Goal: Task Accomplishment & Management: Manage account settings

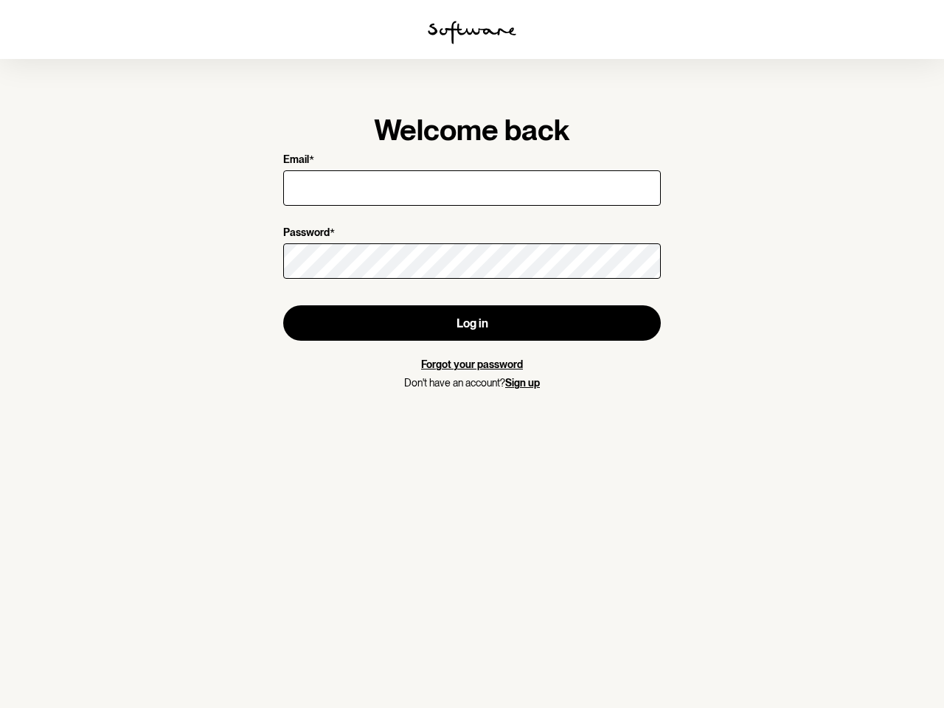
click at [472, 32] on img at bounding box center [472, 33] width 89 height 24
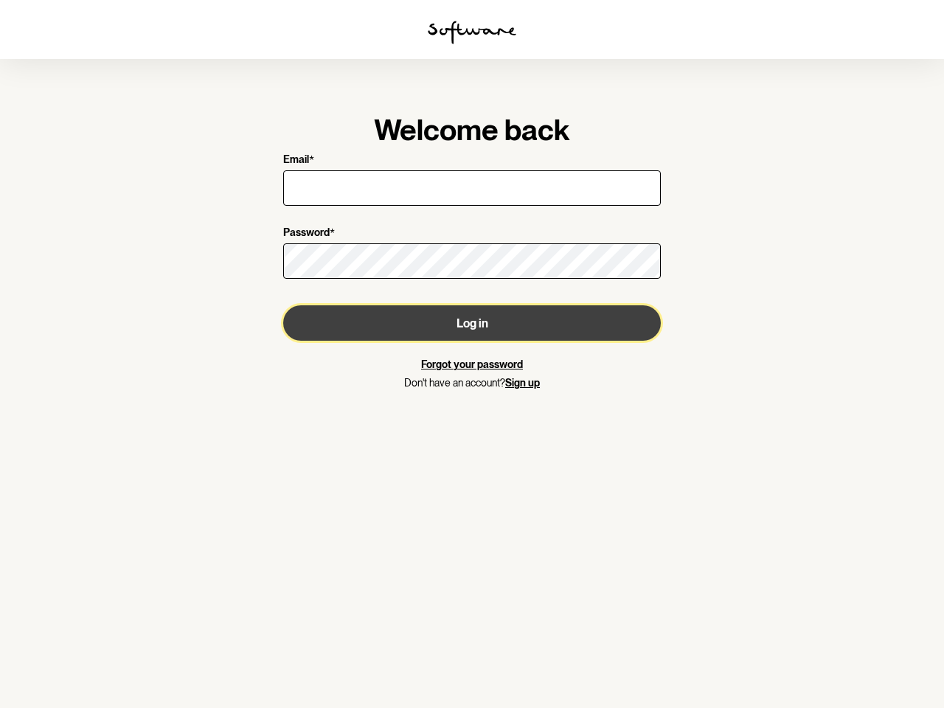
click at [472, 323] on button "Log in" at bounding box center [472, 322] width 378 height 35
